Goal: Information Seeking & Learning: Learn about a topic

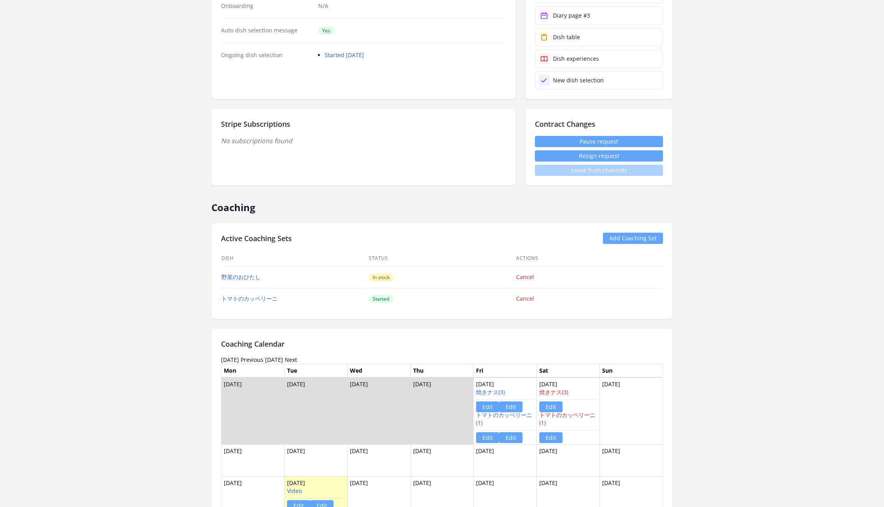
scroll to position [277, 0]
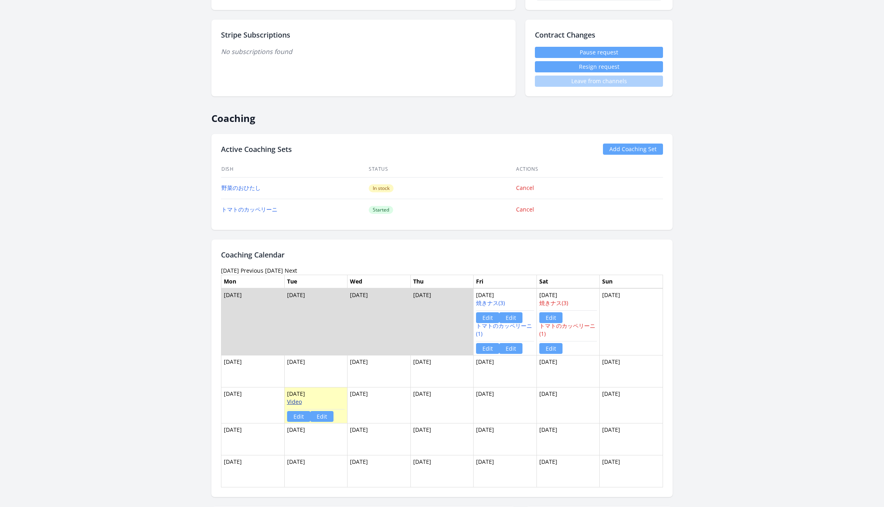
click at [295, 398] on link "Video" at bounding box center [294, 402] width 15 height 8
drag, startPoint x: 295, startPoint y: 210, endPoint x: 245, endPoint y: 210, distance: 49.6
click at [245, 210] on td "トマトのカッペリーニ" at bounding box center [294, 210] width 147 height 22
copy link "カッペリーニ"
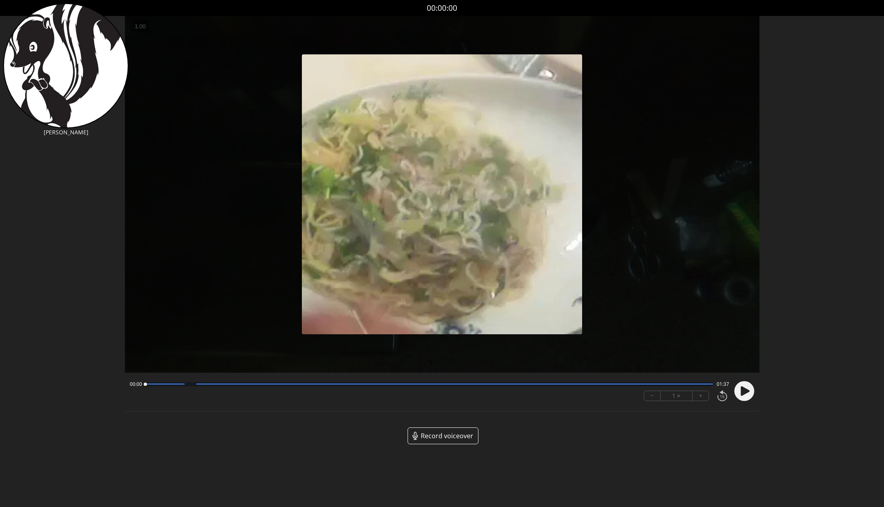
click at [741, 381] on circle at bounding box center [744, 391] width 20 height 20
click at [701, 176] on div at bounding box center [442, 194] width 634 height 357
click at [558, 177] on img at bounding box center [442, 194] width 280 height 280
click at [482, 182] on img at bounding box center [442, 194] width 280 height 280
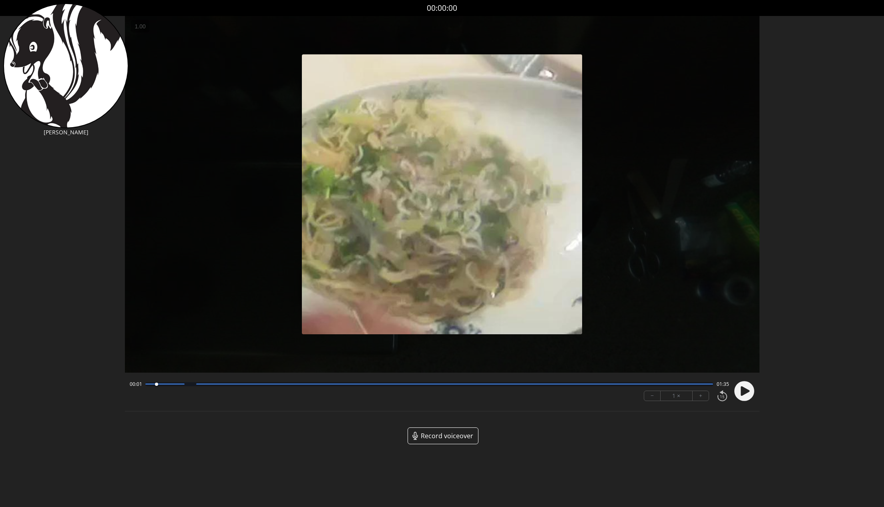
click at [443, 213] on img at bounding box center [442, 194] width 280 height 280
click at [745, 393] on icon at bounding box center [744, 391] width 9 height 10
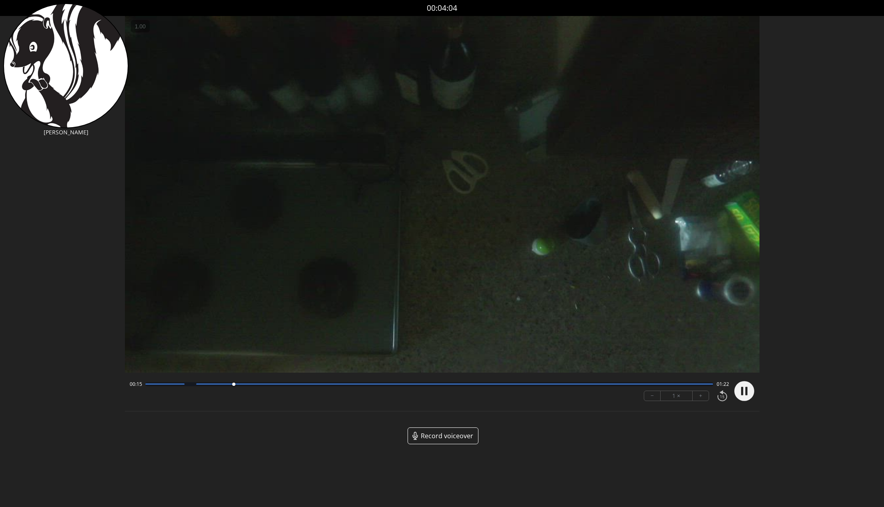
click at [745, 391] on icon at bounding box center [746, 391] width 2 height 8
